Goal: Transaction & Acquisition: Purchase product/service

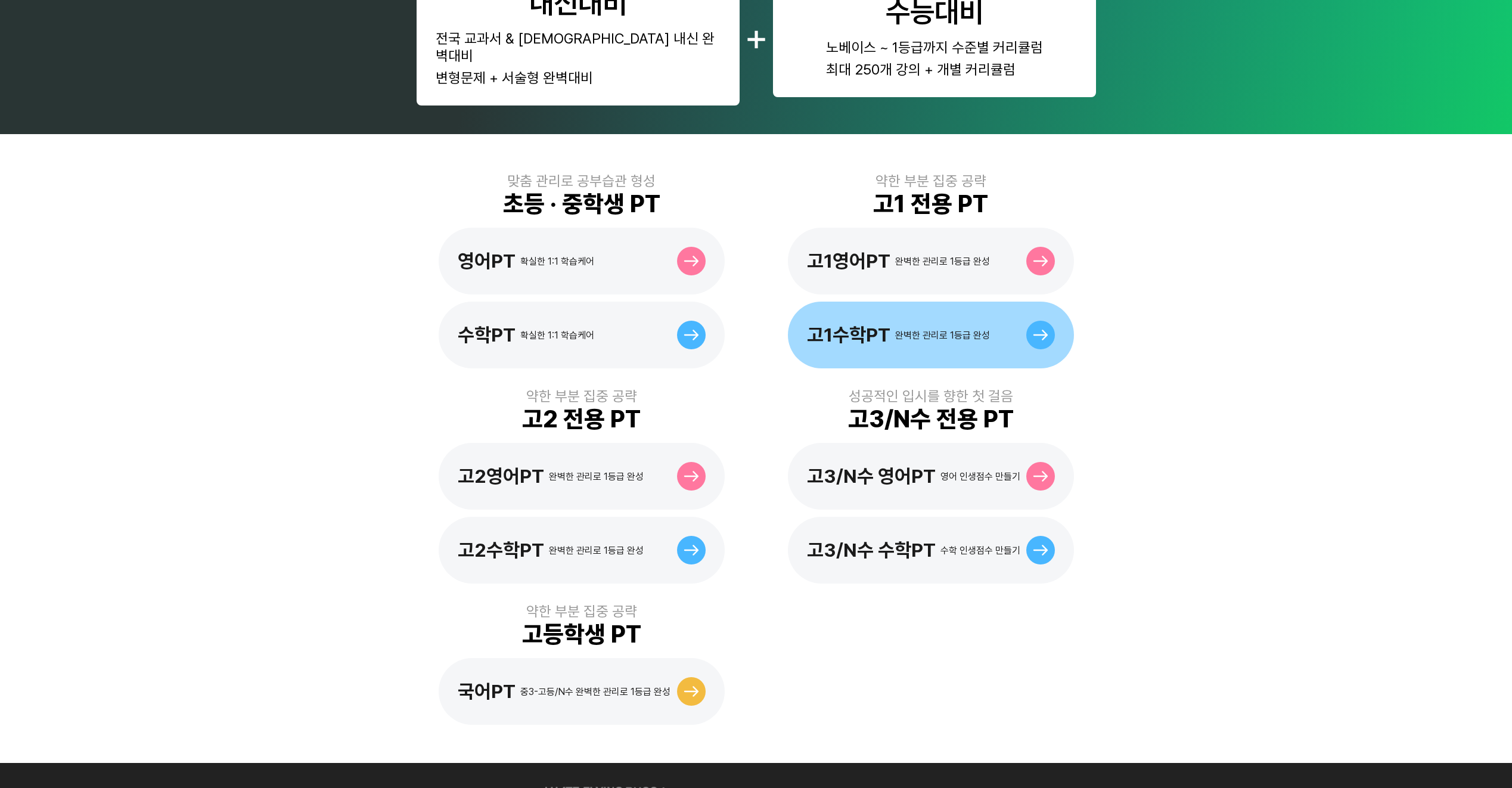
scroll to position [239, 0]
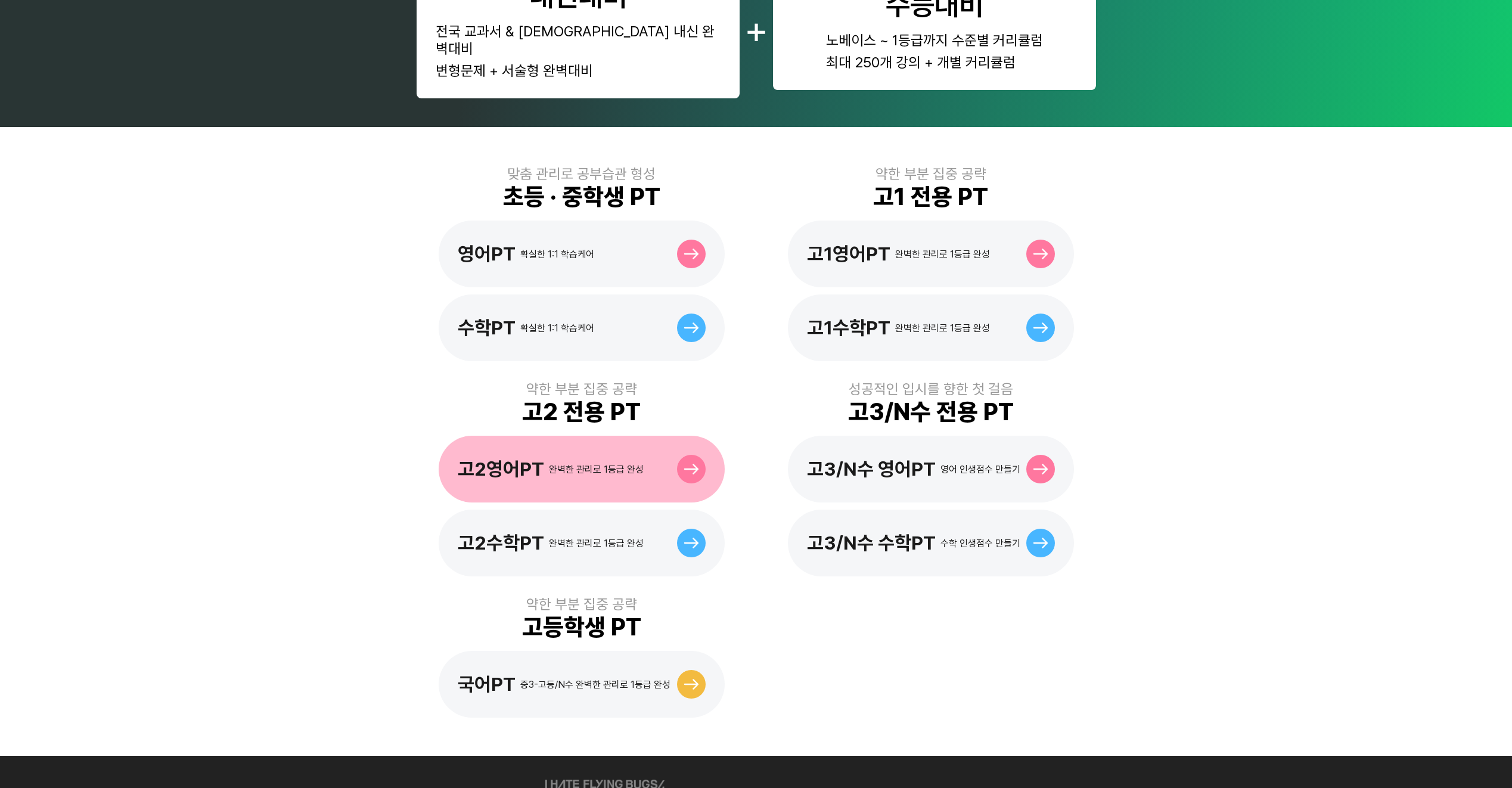
click at [692, 467] on div "고2영어PT 완벽한 관리로 1등급 완성" at bounding box center [581, 468] width 286 height 67
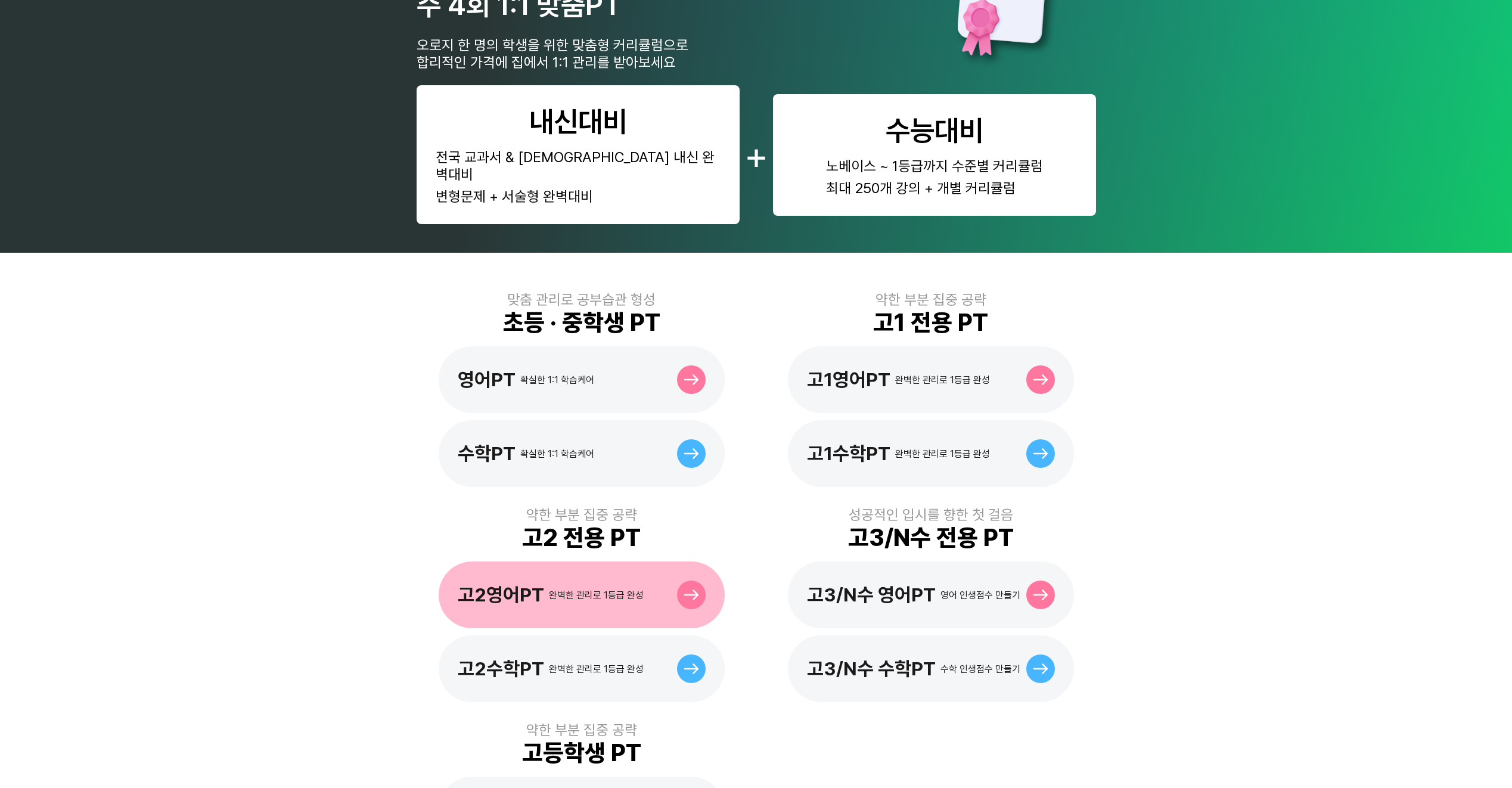
scroll to position [119, 0]
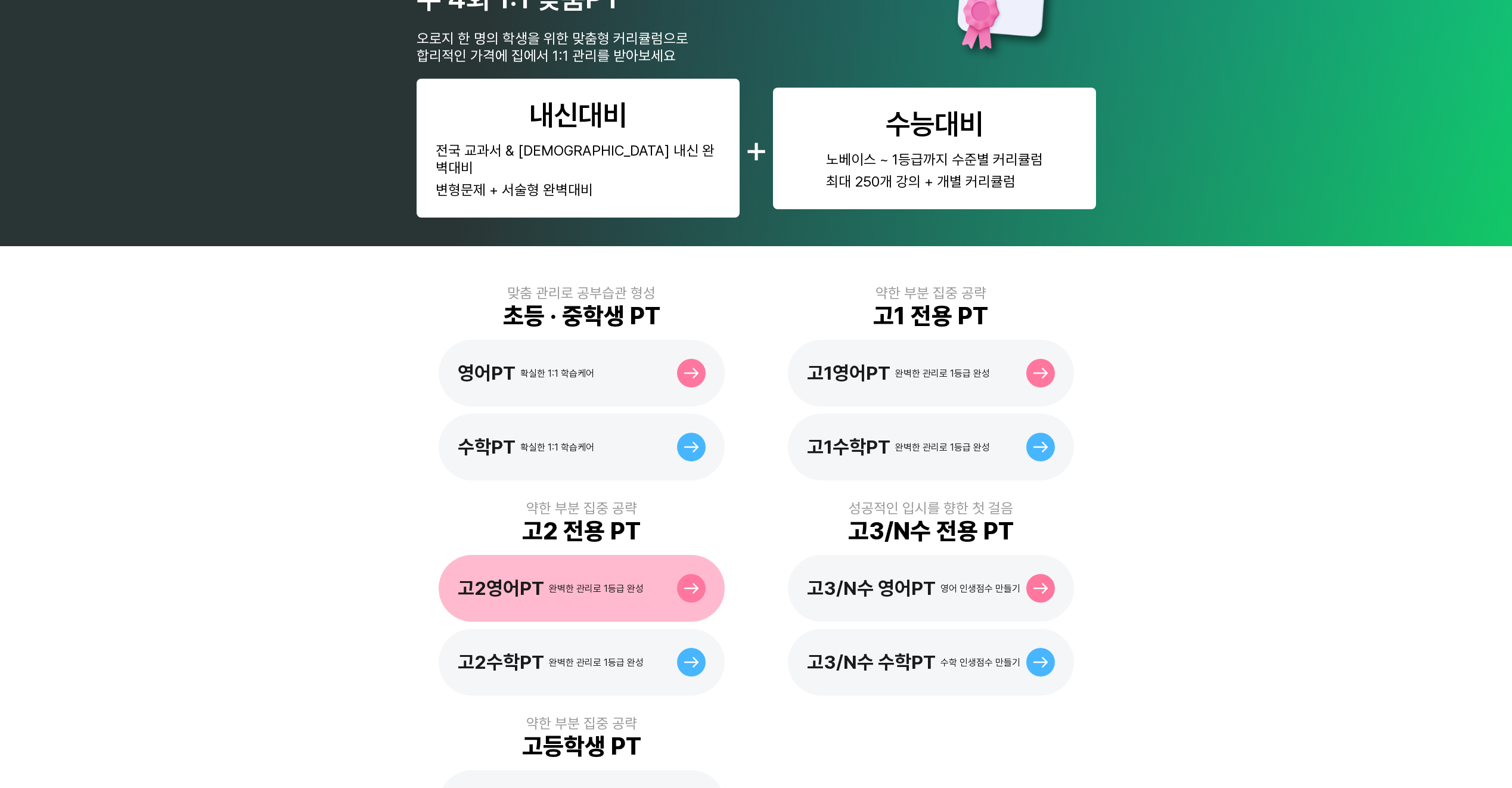
click at [699, 573] on div at bounding box center [691, 588] width 28 height 28
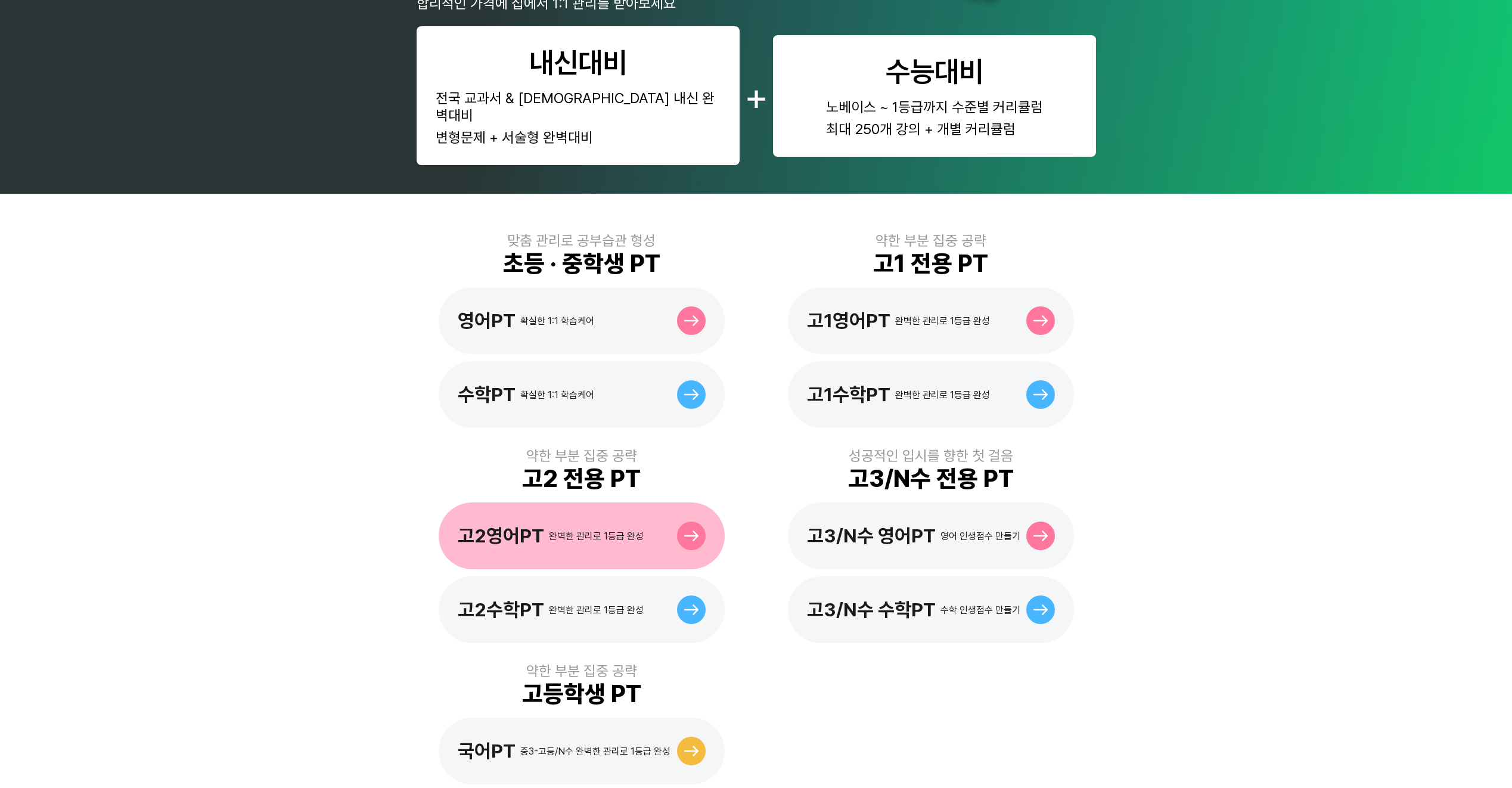
scroll to position [179, 0]
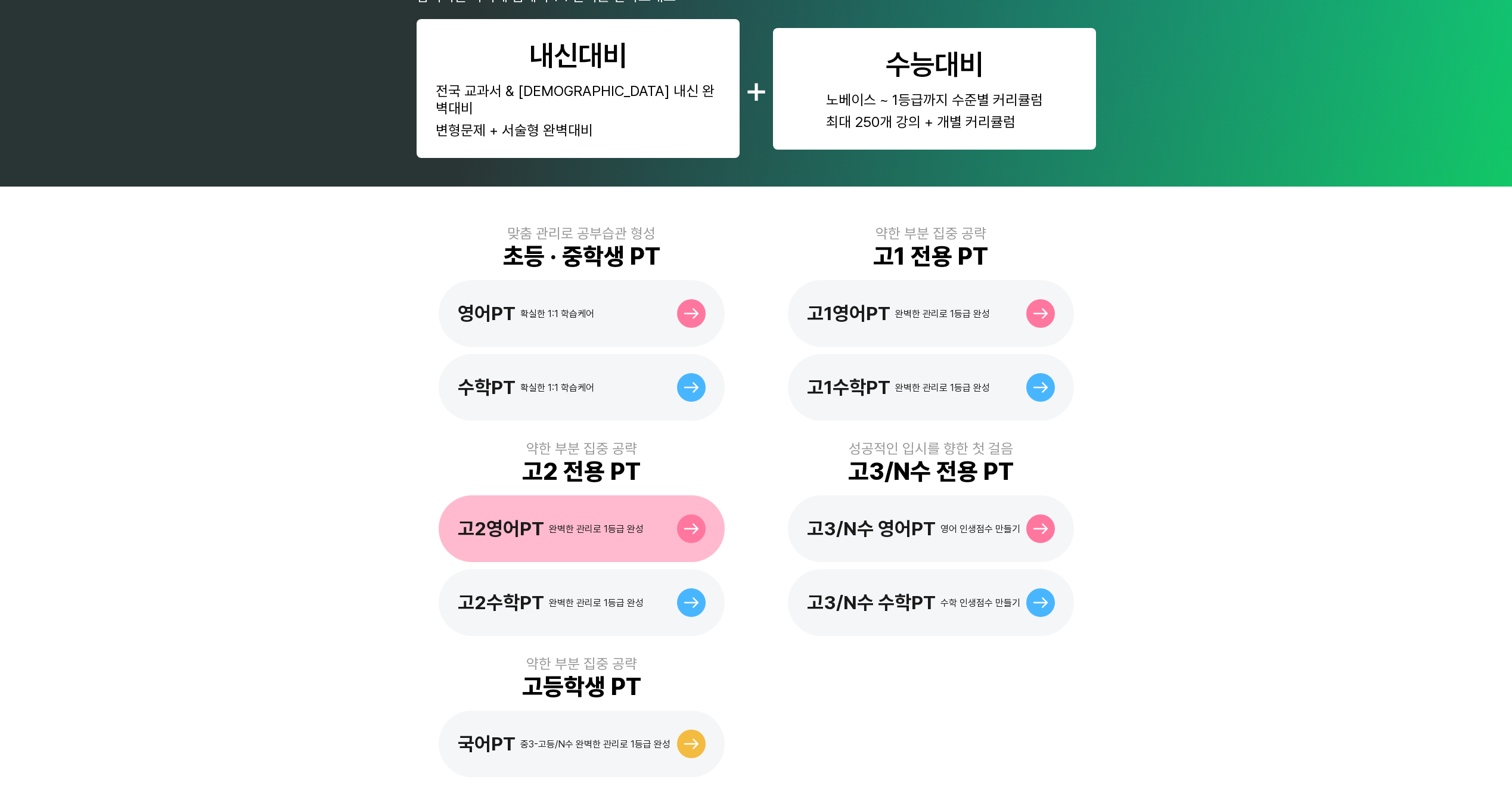
click at [700, 523] on div "고2영어PT 완벽한 관리로 1등급 완성" at bounding box center [581, 528] width 286 height 67
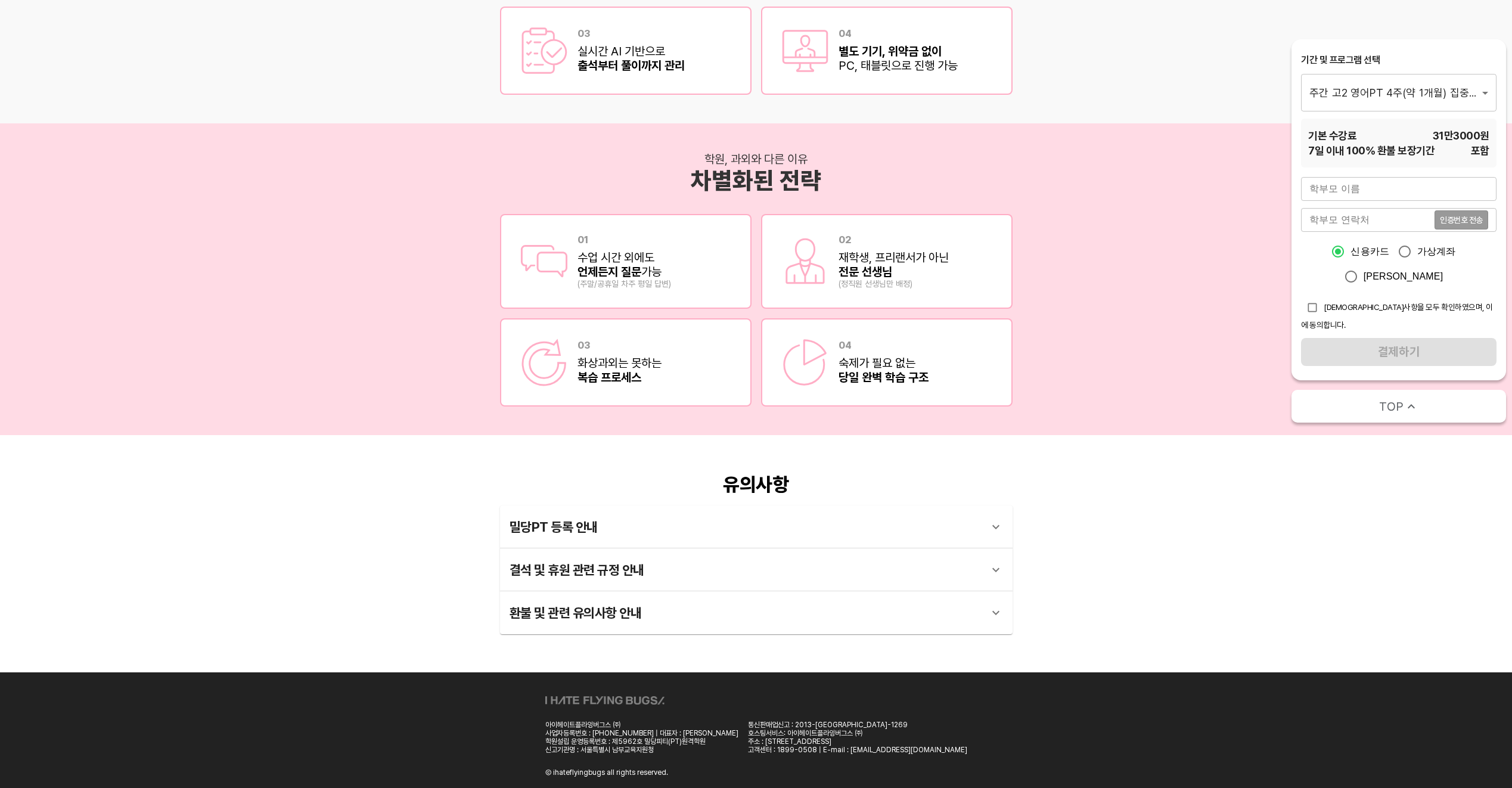
scroll to position [1825, 0]
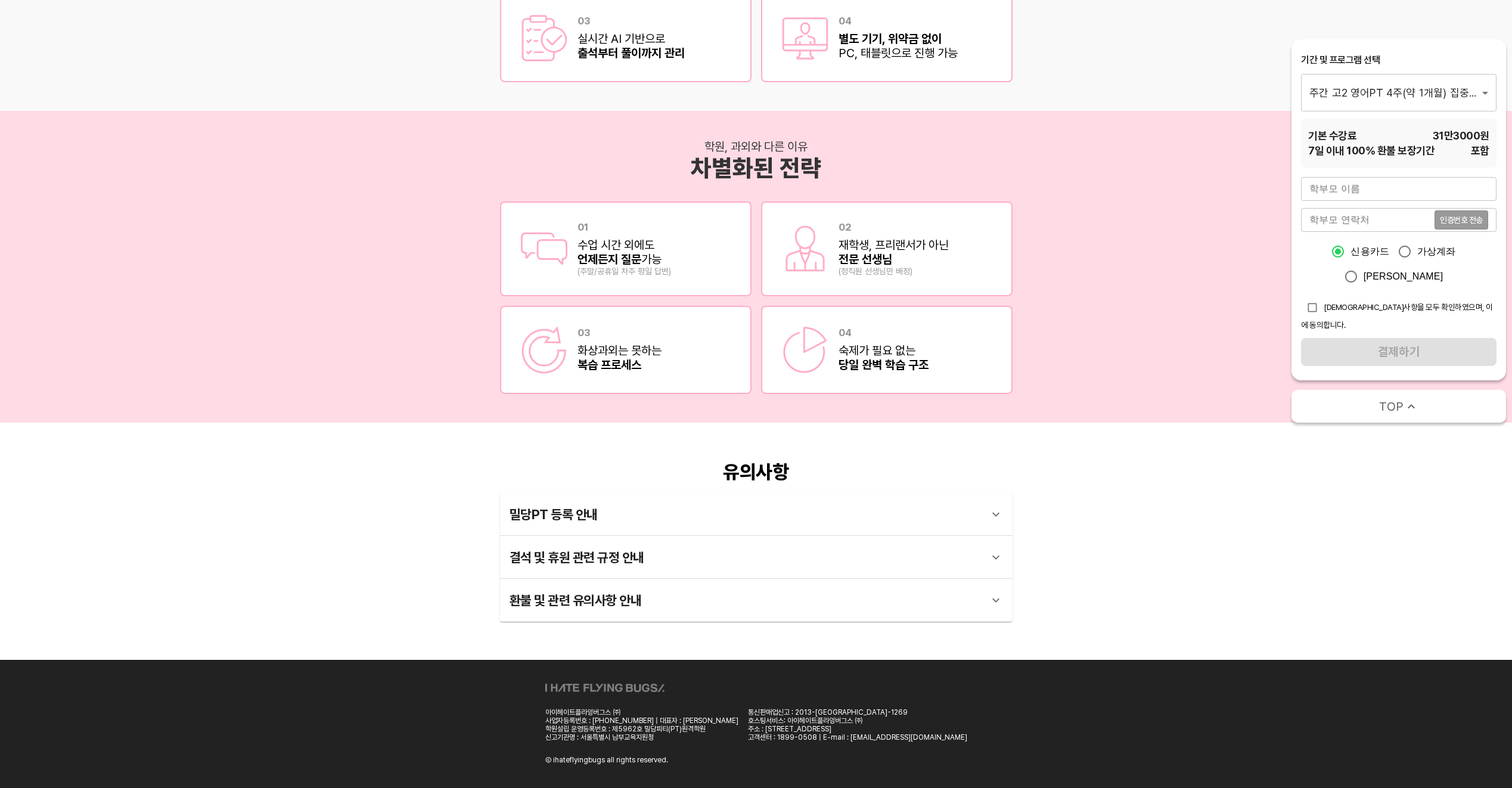
click at [906, 515] on div "밀당PT 등록 안내" at bounding box center [745, 514] width 472 height 28
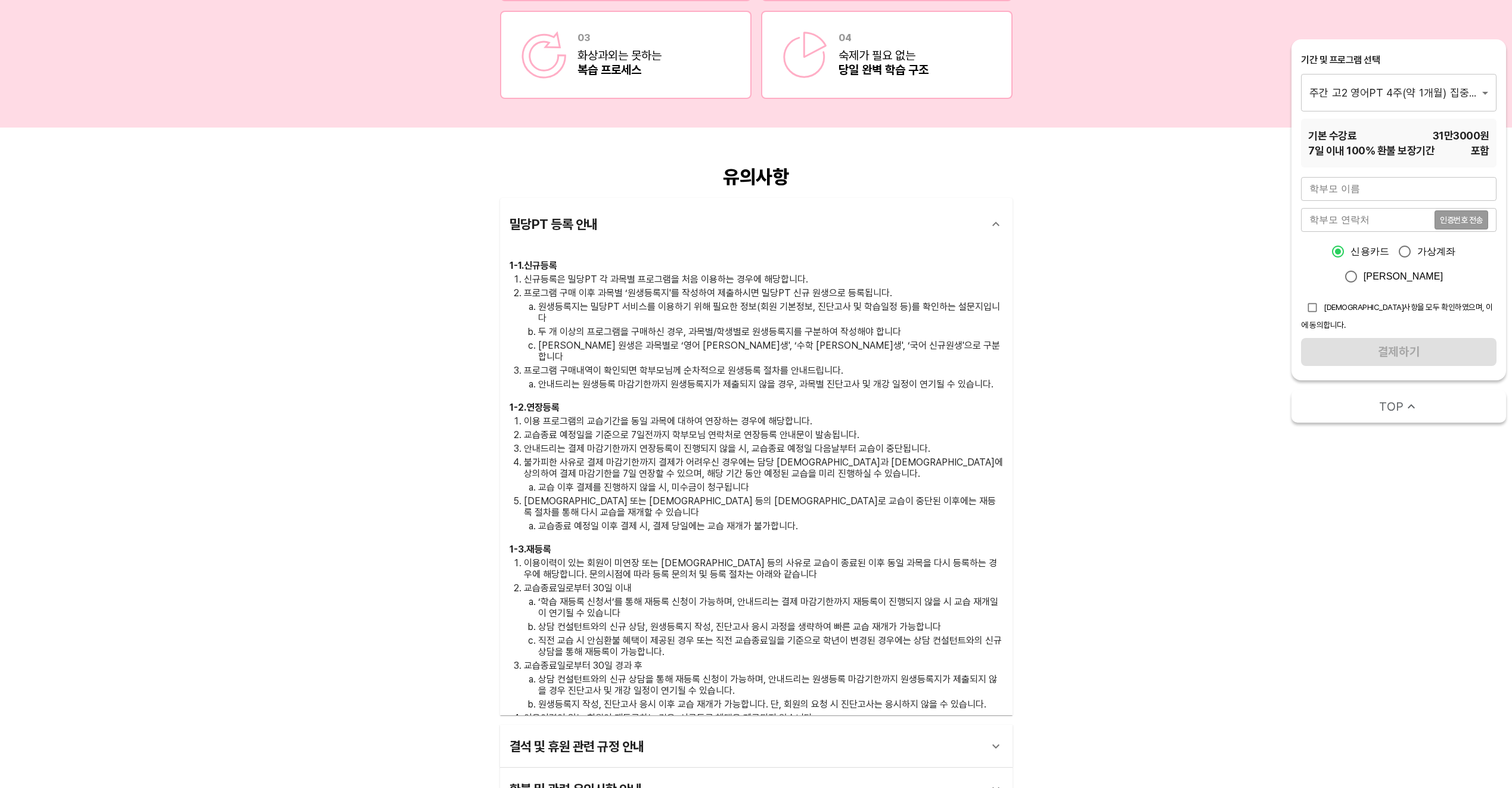
scroll to position [2123, 0]
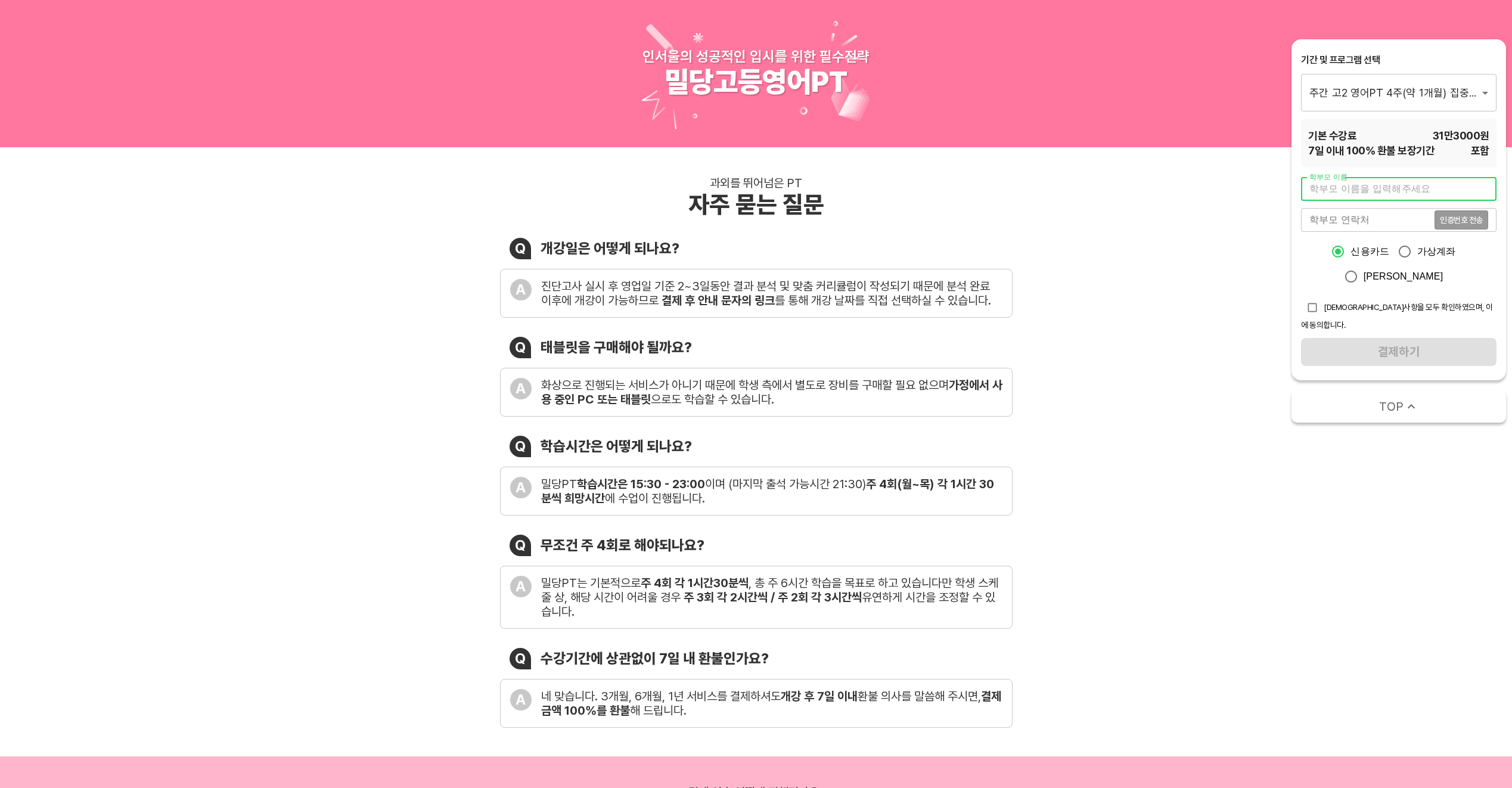
click at [1390, 197] on input "text" at bounding box center [1398, 189] width 195 height 24
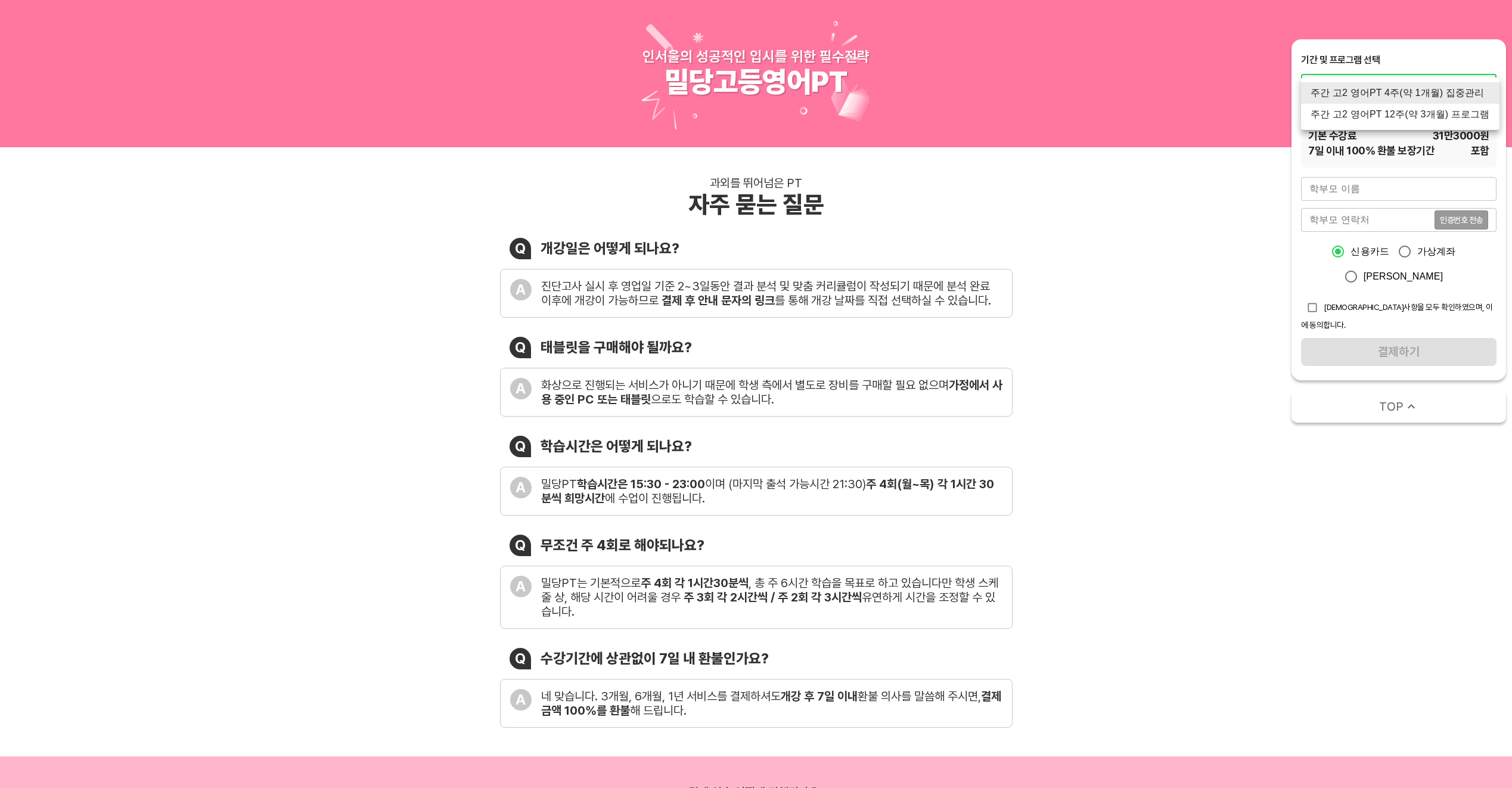
click at [1349, 175] on div at bounding box center [756, 394] width 1512 height 788
click at [1339, 188] on input "text" at bounding box center [1398, 189] width 195 height 24
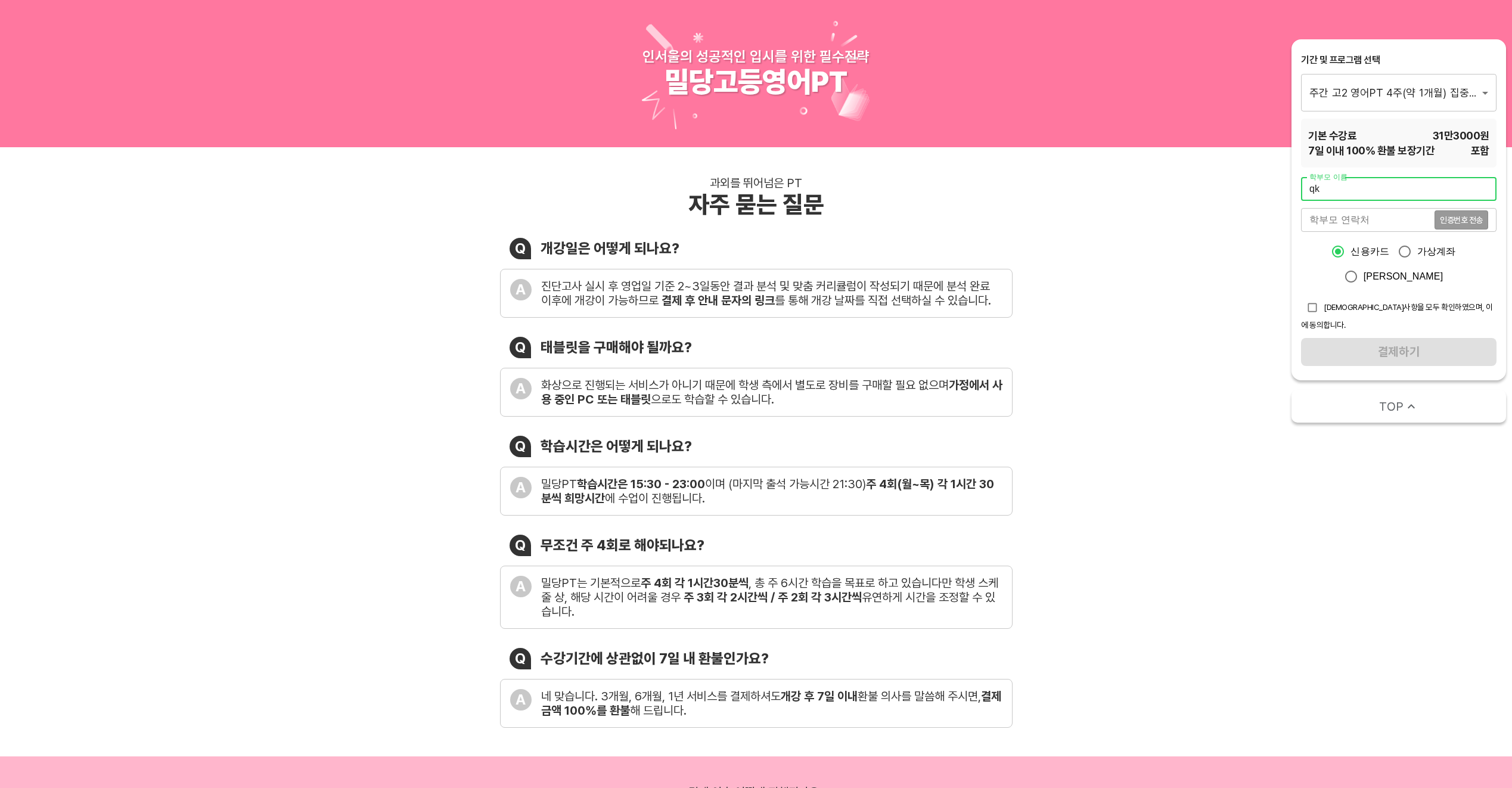
type input "q"
type input "[PERSON_NAME]"
click at [1377, 224] on input "tel" at bounding box center [1368, 220] width 134 height 24
type input "01092341800"
click at [1313, 308] on input "checkbox" at bounding box center [1312, 307] width 22 height 22
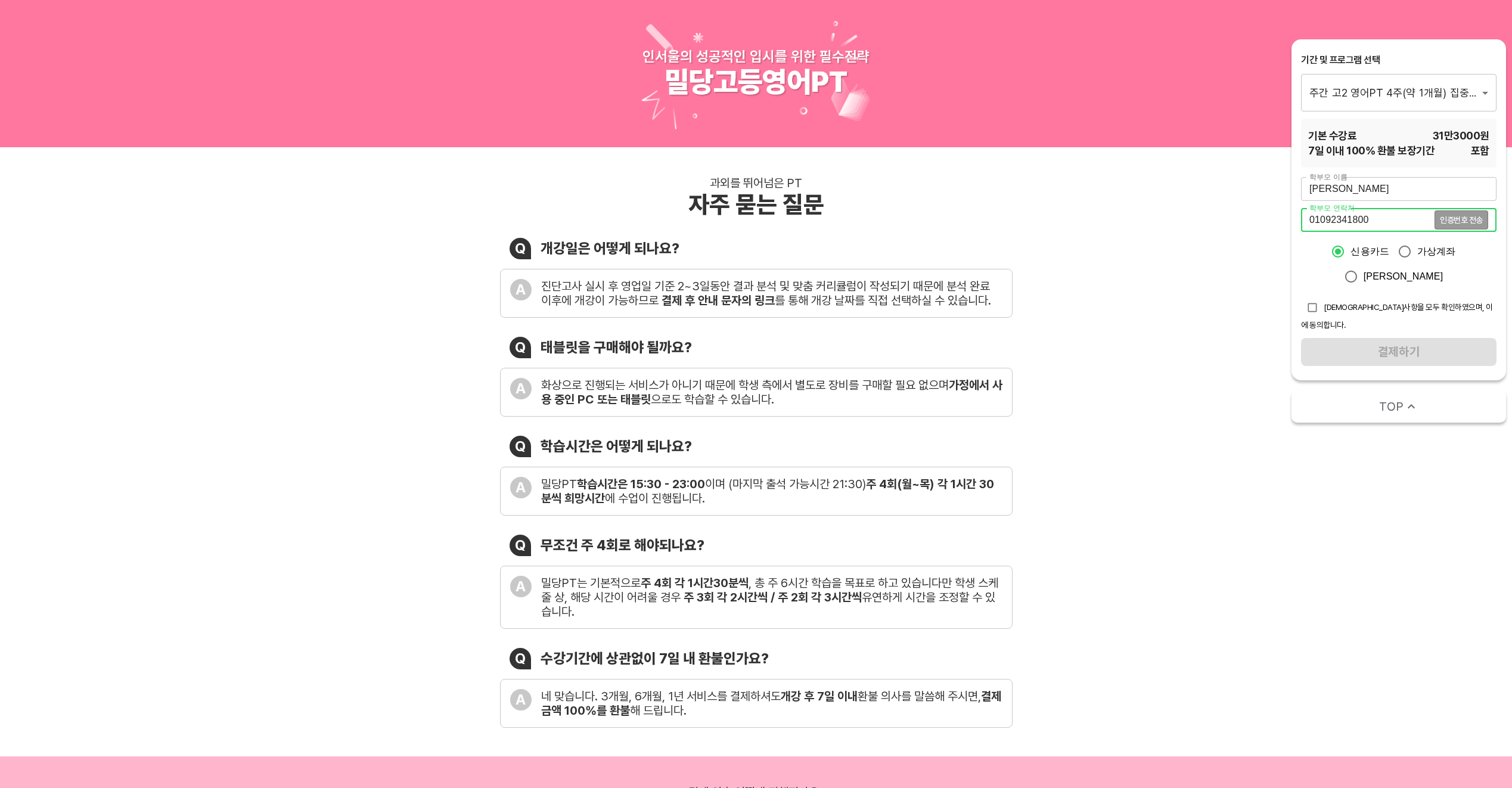
checkbox input "true"
click at [1468, 223] on span "인증번호 전송" at bounding box center [1461, 219] width 43 height 8
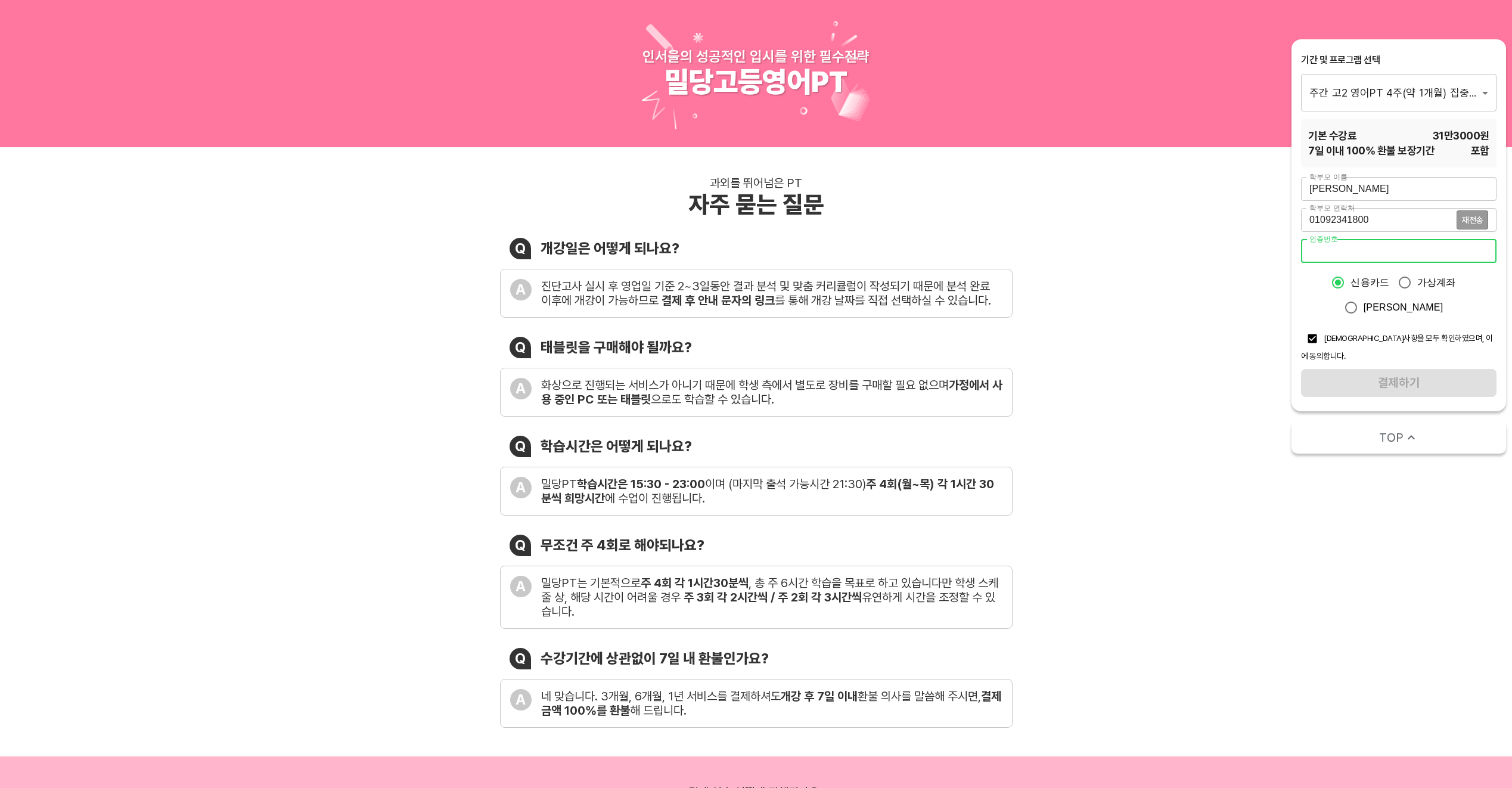
click at [1404, 255] on input "number" at bounding box center [1398, 250] width 195 height 24
click at [1475, 223] on span "재전송" at bounding box center [1471, 219] width 20 height 8
drag, startPoint x: 1390, startPoint y: 225, endPoint x: 1327, endPoint y: 218, distance: 63.4
click at [1327, 218] on input "01092341800" at bounding box center [1378, 220] width 156 height 24
click at [1347, 219] on input "01041184869" at bounding box center [1378, 220] width 156 height 24
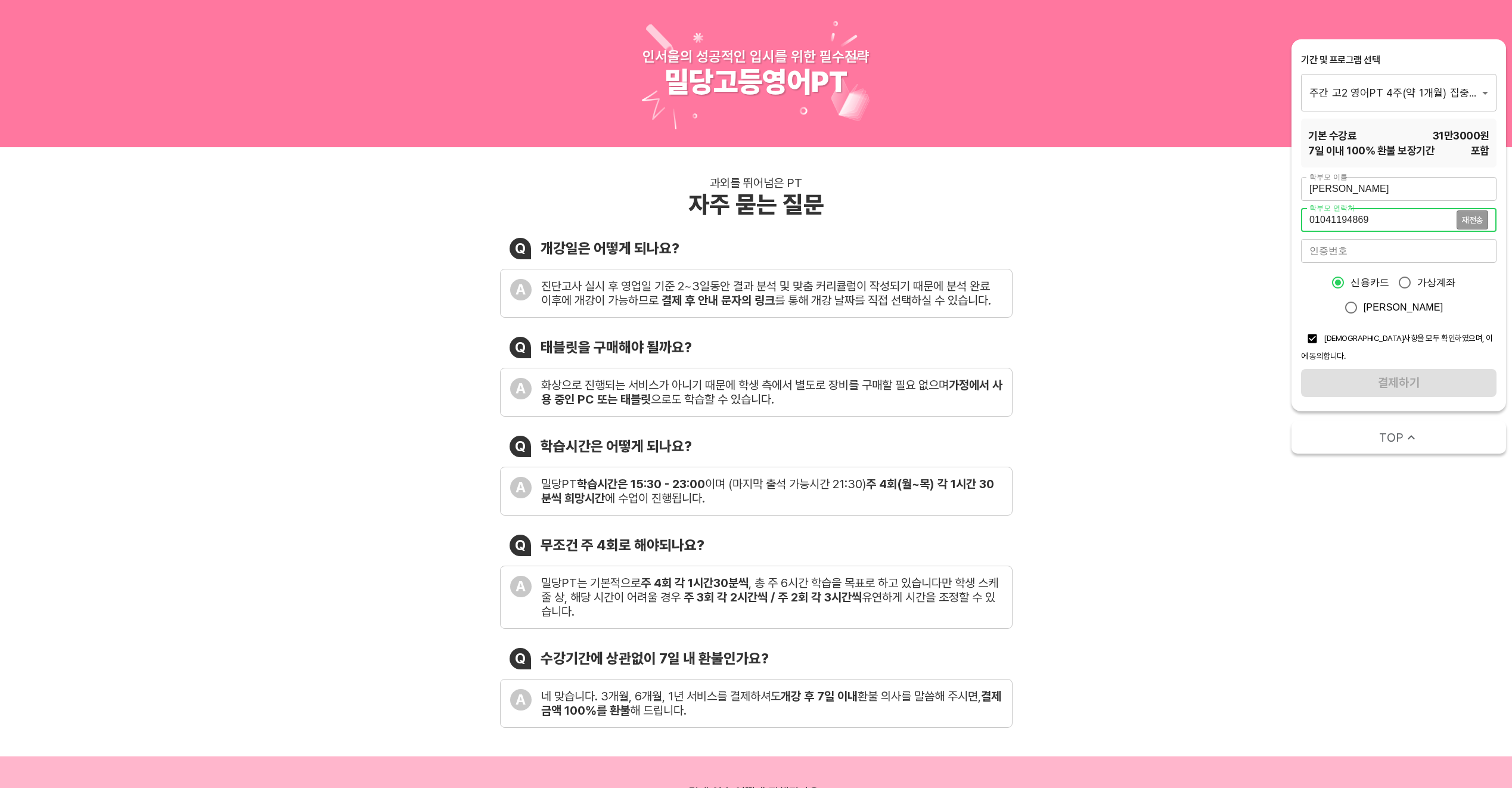
type input "01041194869"
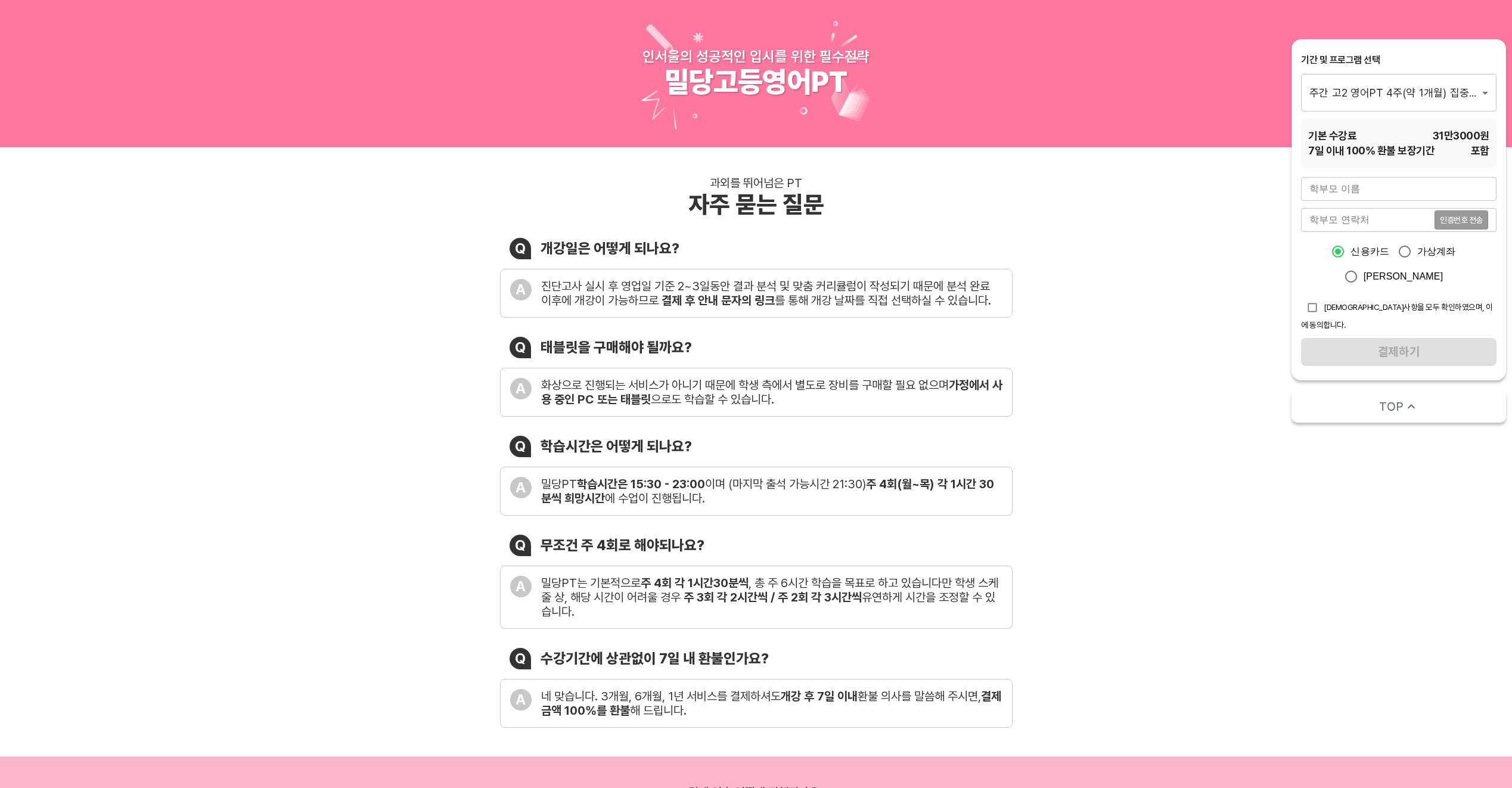
click at [1369, 193] on input "text" at bounding box center [1398, 189] width 195 height 24
type input "박현주"
click at [1359, 217] on input "tel" at bounding box center [1368, 220] width 134 height 24
type input "01041194869"
click at [1464, 221] on span "인증번호 전송" at bounding box center [1461, 219] width 43 height 8
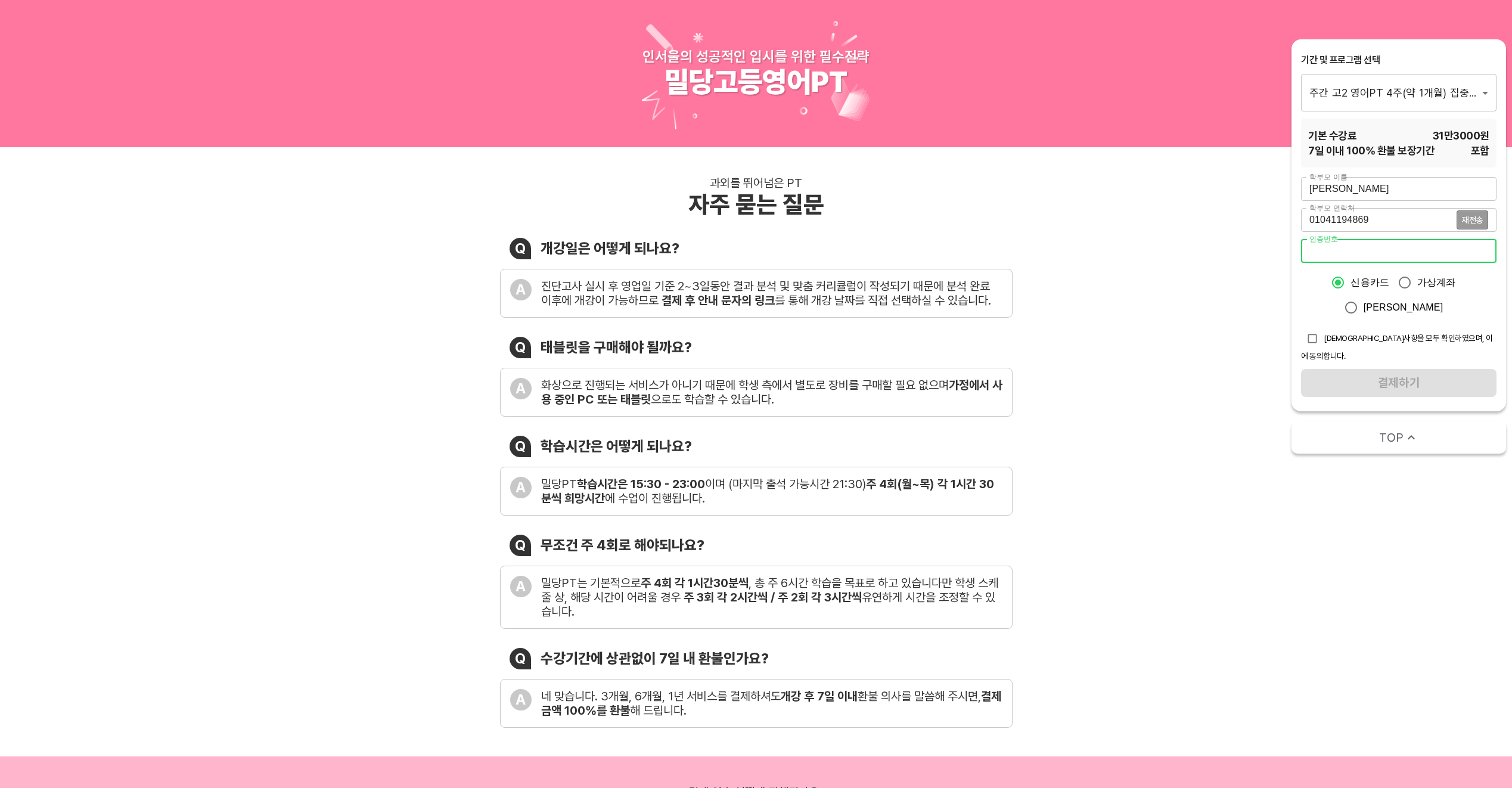
click at [1393, 253] on input "number" at bounding box center [1398, 250] width 195 height 24
click at [1318, 250] on input "number" at bounding box center [1398, 250] width 195 height 24
type input "4492"
click at [1308, 339] on input "checkbox" at bounding box center [1312, 337] width 22 height 22
checkbox input "true"
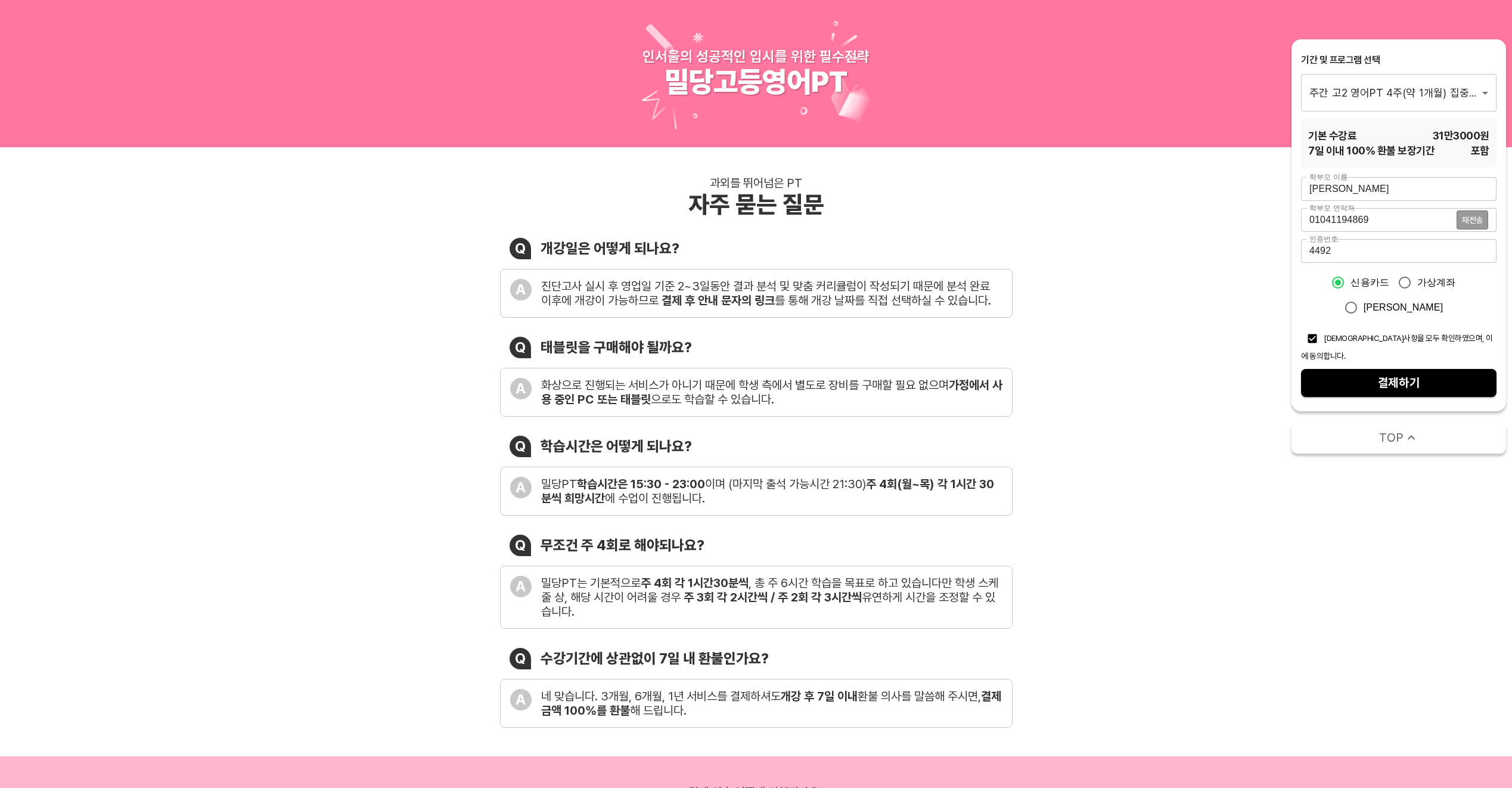
click at [1358, 377] on span "결제하기" at bounding box center [1398, 382] width 176 height 20
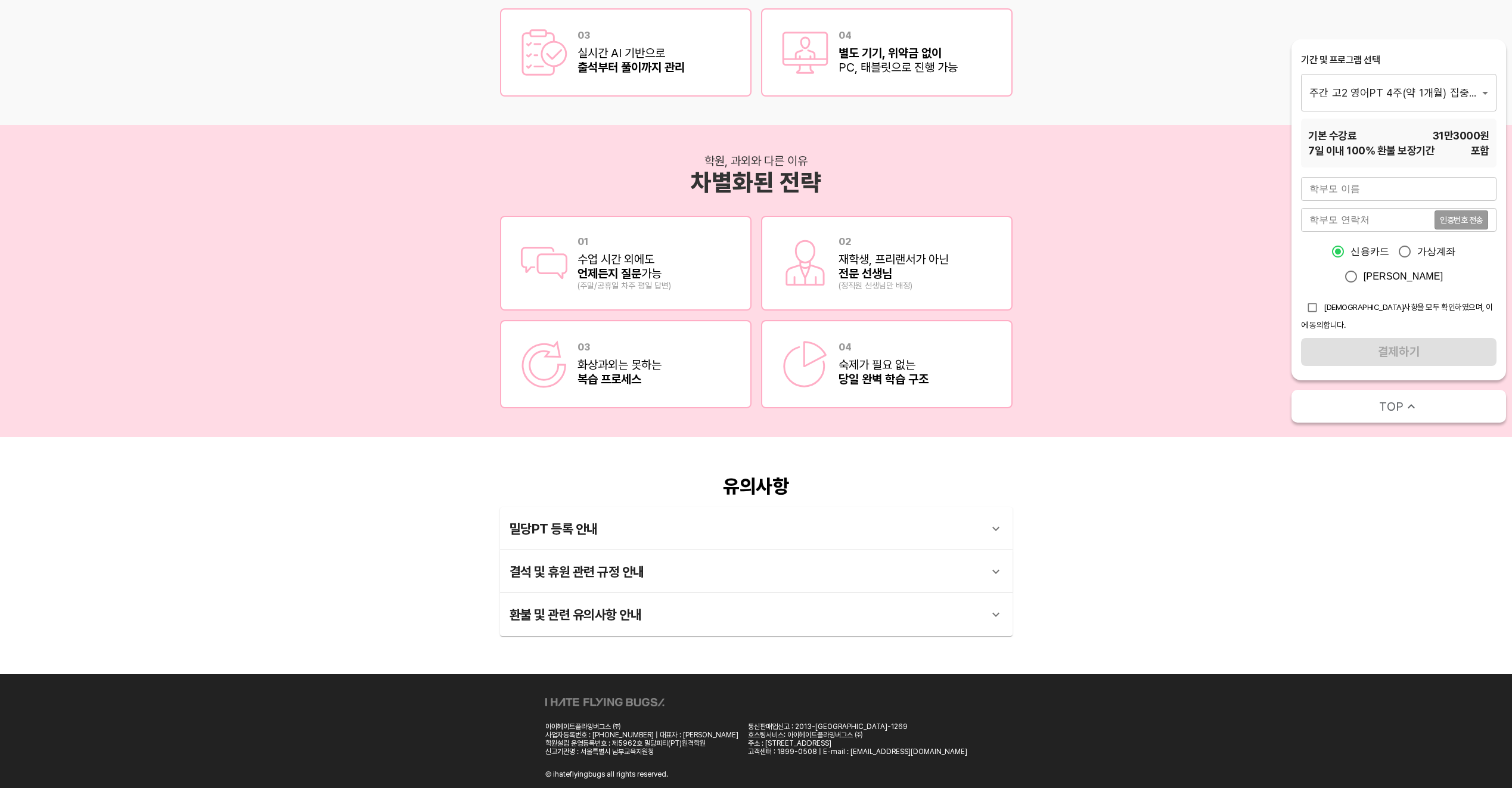
scroll to position [1825, 0]
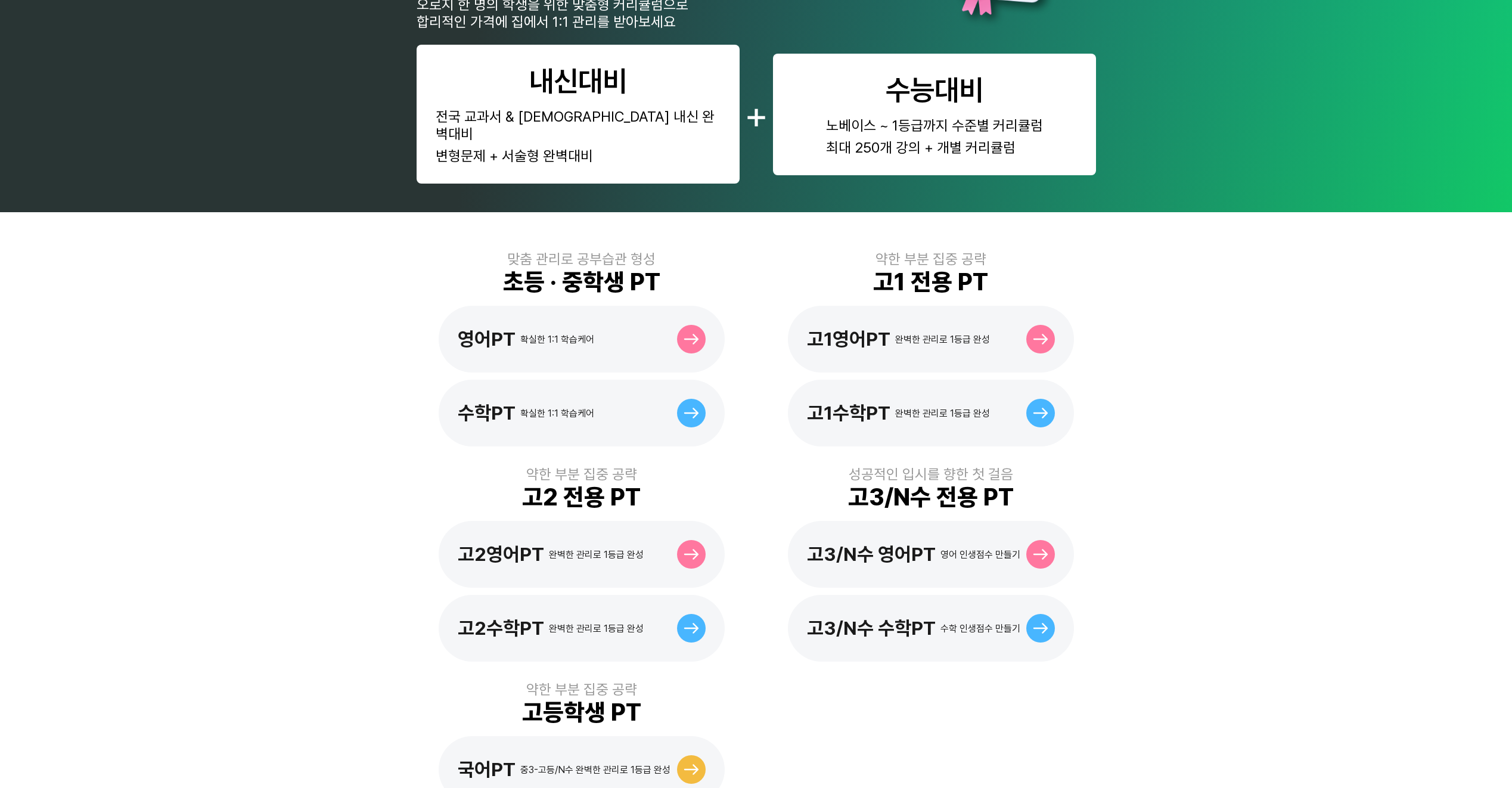
scroll to position [179, 0]
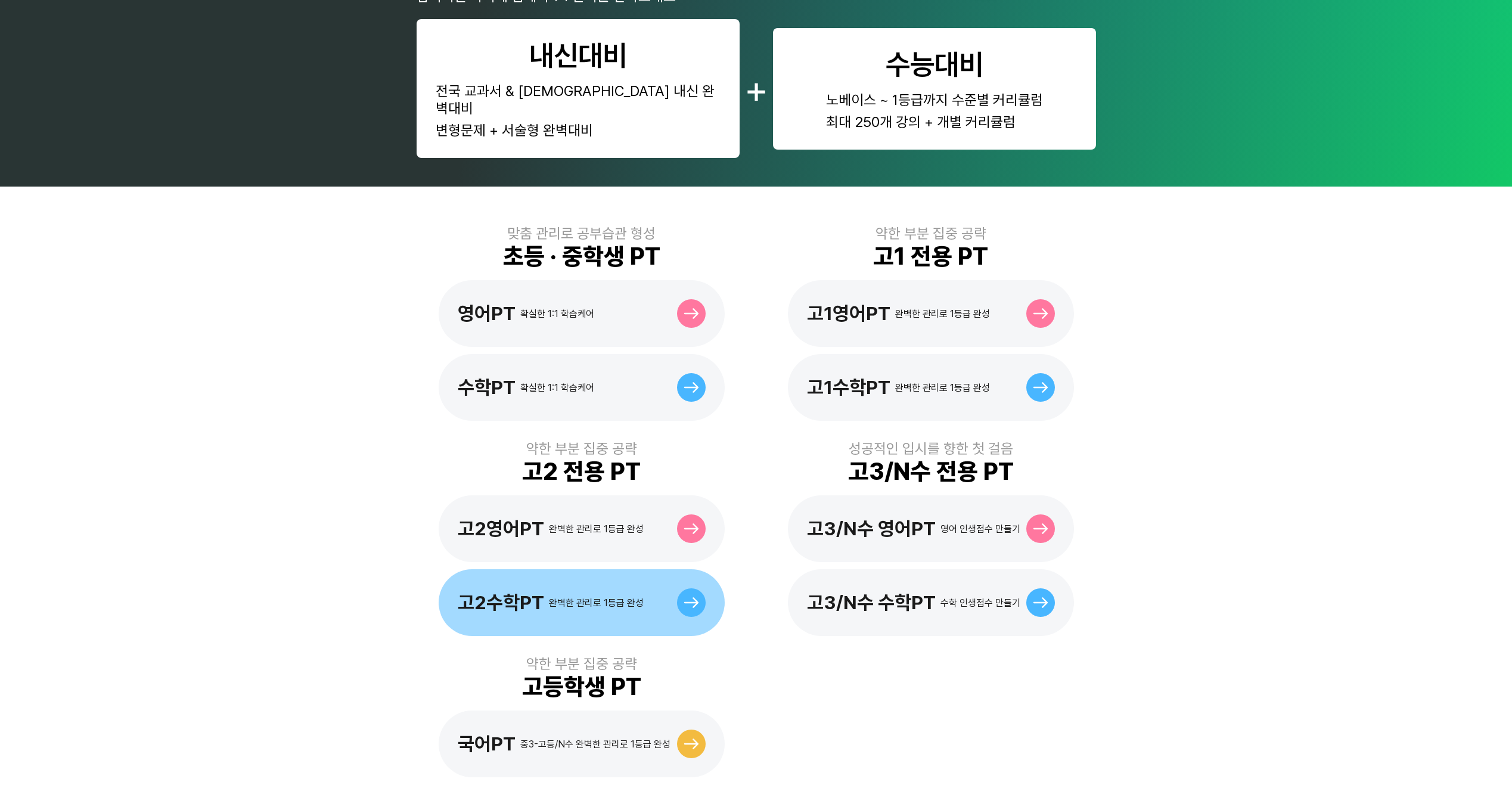
click at [685, 597] on icon at bounding box center [691, 602] width 15 height 11
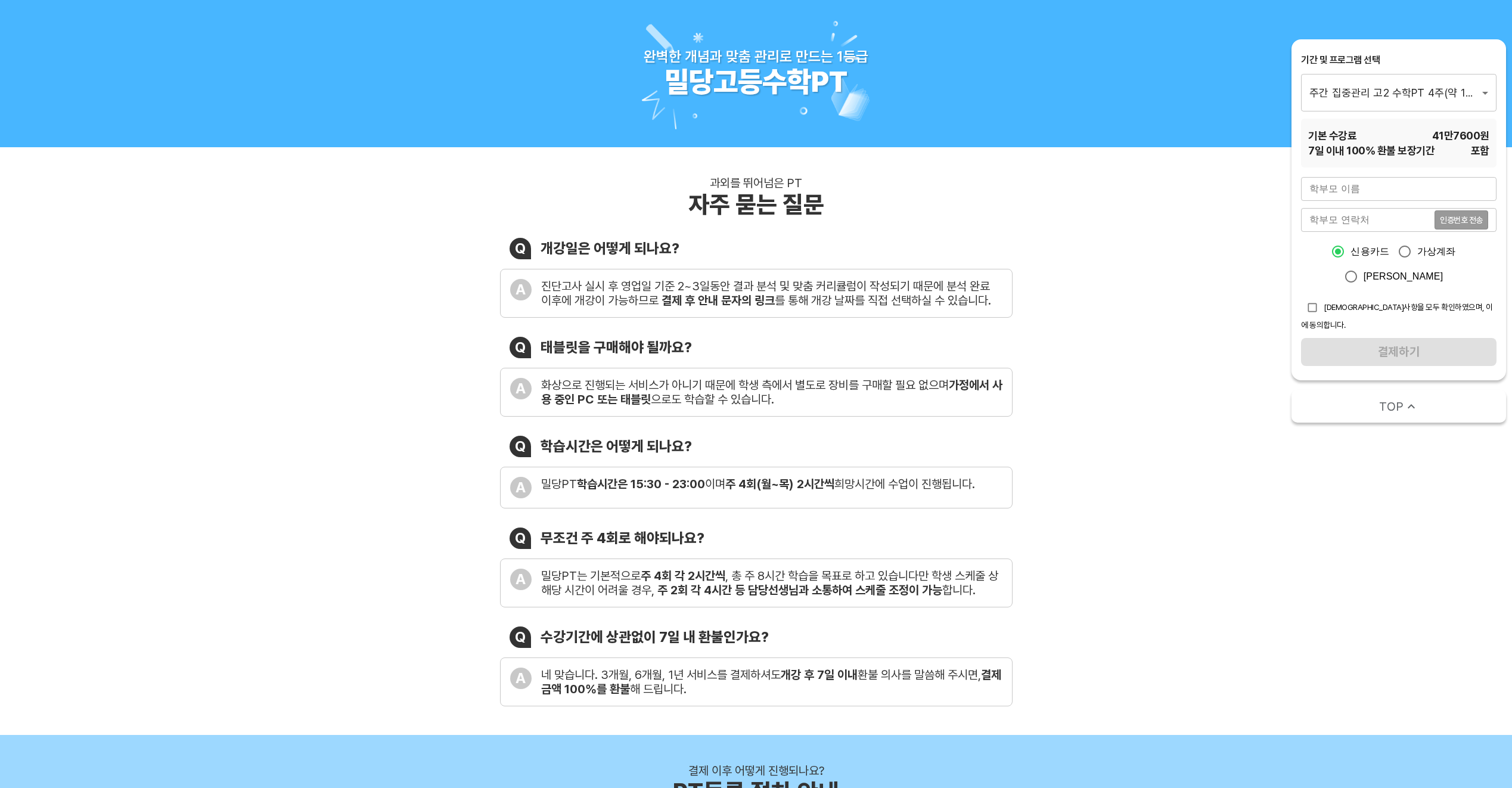
click at [1359, 188] on input "text" at bounding box center [1398, 189] width 195 height 24
type input "[PERSON_NAME]"
click at [1339, 223] on input "tel" at bounding box center [1368, 220] width 134 height 24
drag, startPoint x: 1383, startPoint y: 219, endPoint x: 1325, endPoint y: 228, distance: 58.7
click at [1325, 228] on input "01092341800" at bounding box center [1368, 220] width 134 height 24
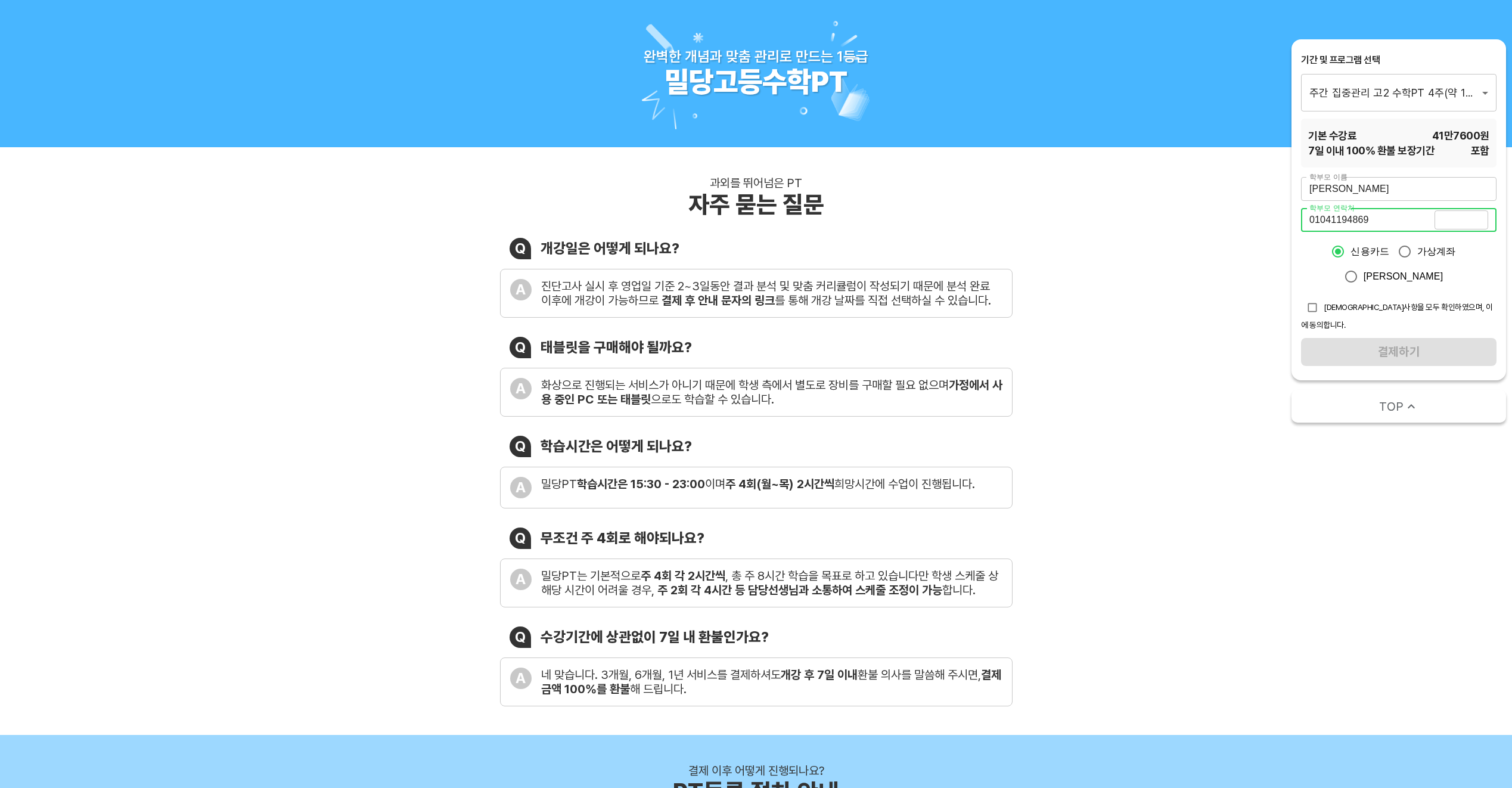
type input "01041194869"
click at [1471, 219] on span "인증번호 전송" at bounding box center [1461, 219] width 43 height 8
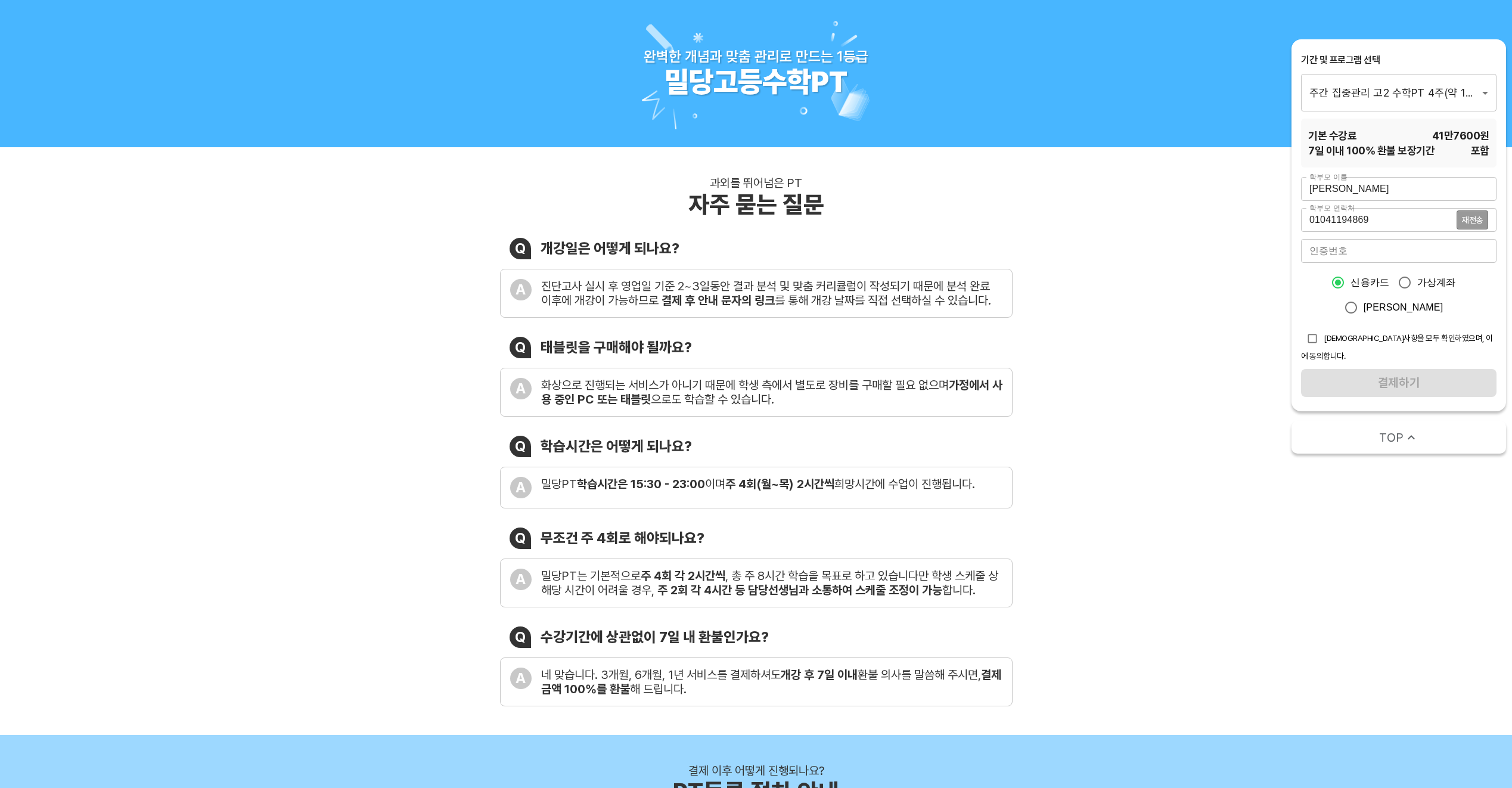
click at [1313, 337] on input "checkbox" at bounding box center [1312, 337] width 22 height 22
checkbox input "true"
click at [1345, 254] on input "number" at bounding box center [1398, 250] width 195 height 24
type input "2998"
click at [1385, 372] on span "결제하기" at bounding box center [1398, 382] width 176 height 20
